Goal: Navigation & Orientation: Find specific page/section

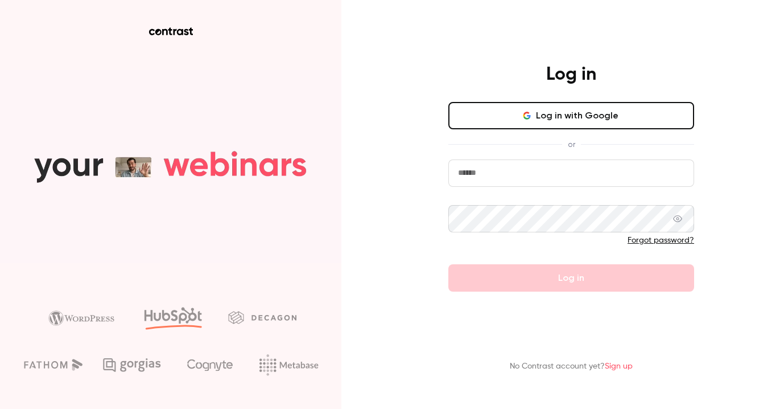
click at [530, 116] on icon "button" at bounding box center [528, 115] width 3 height 3
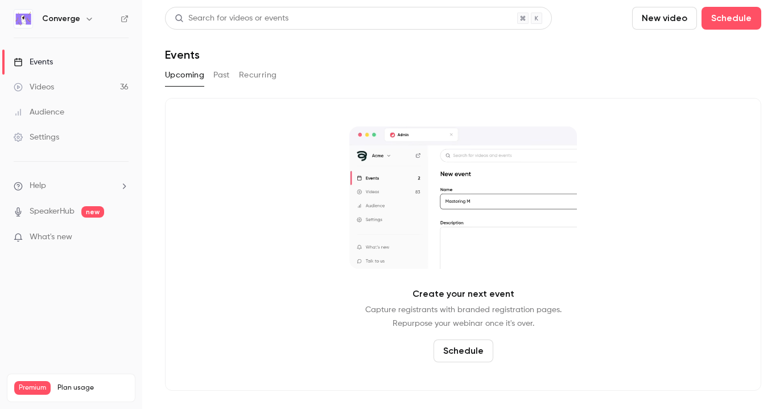
click at [64, 18] on h6 "Converge" at bounding box center [61, 18] width 38 height 11
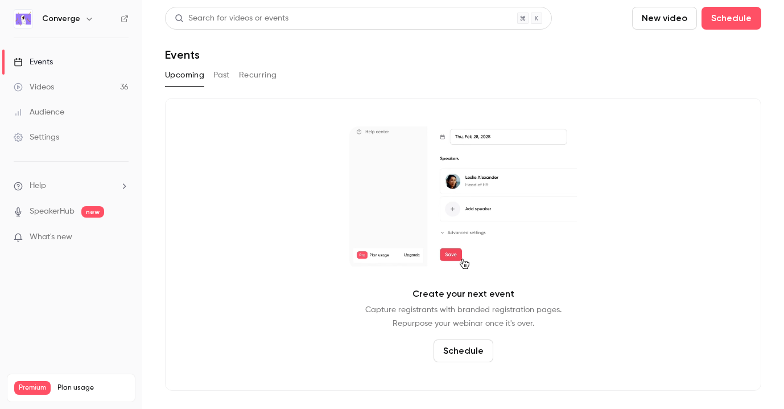
click at [85, 18] on icon "button" at bounding box center [89, 18] width 9 height 9
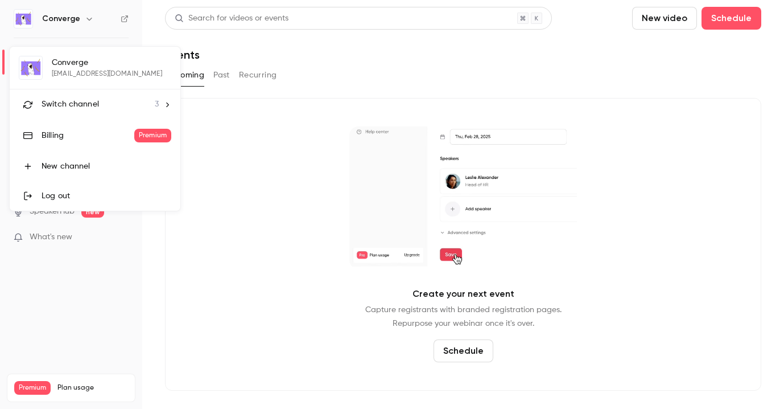
click at [81, 102] on span "Switch channel" at bounding box center [70, 104] width 57 height 12
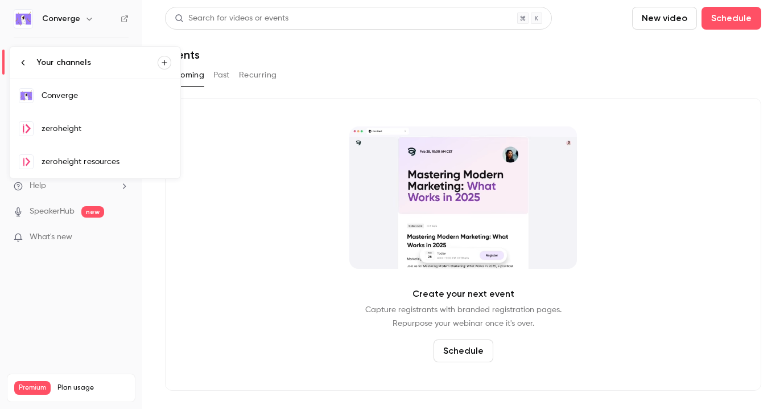
click at [90, 158] on div "zeroheight resources" at bounding box center [107, 161] width 130 height 11
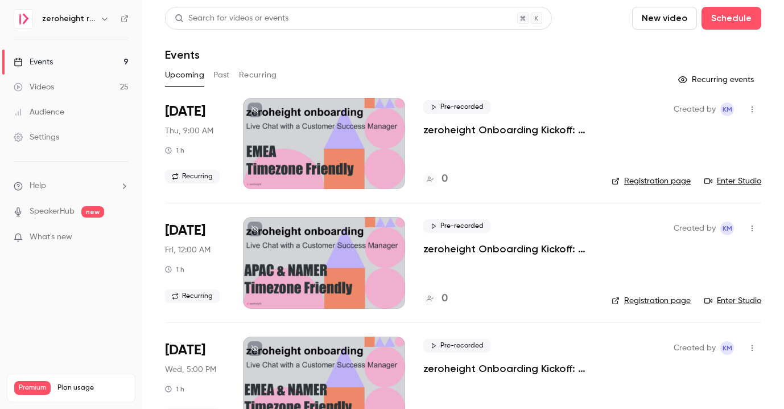
click at [747, 179] on link "Enter Studio" at bounding box center [732, 180] width 57 height 11
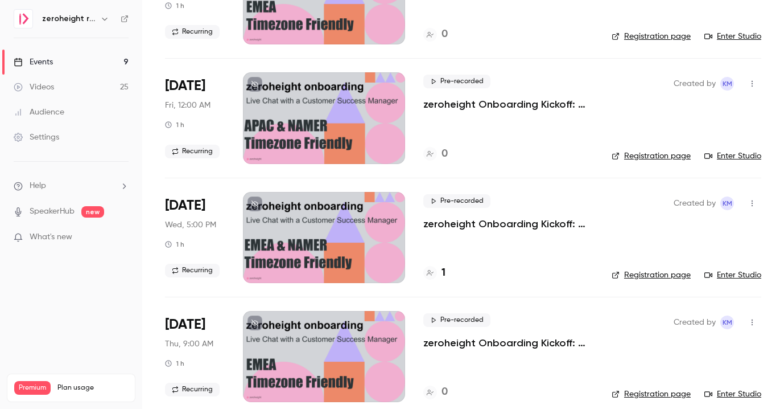
scroll to position [187, 0]
